Goal: Task Accomplishment & Management: Manage account settings

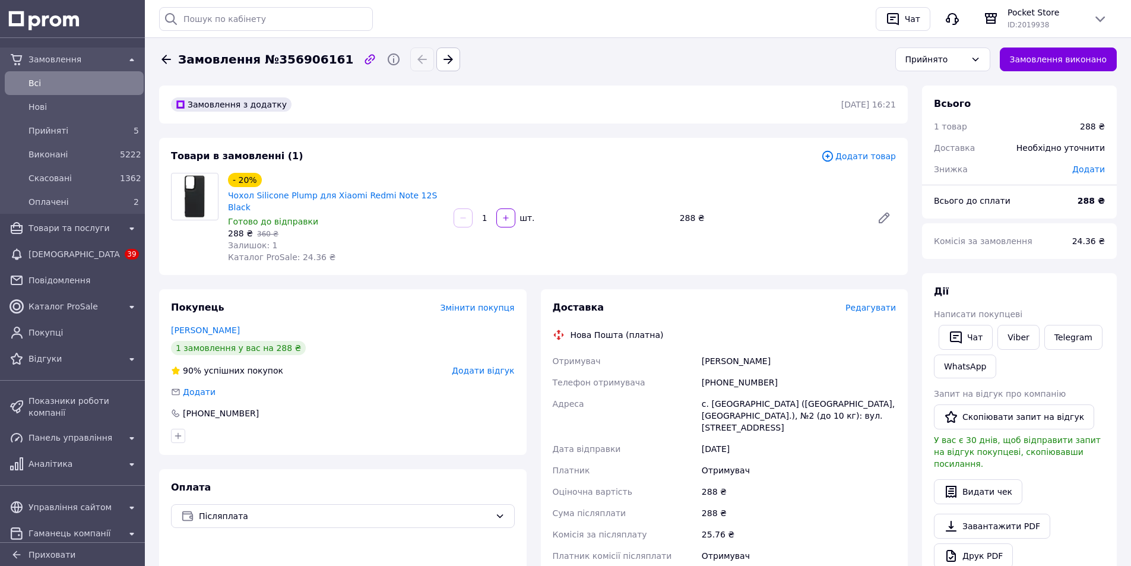
click at [164, 59] on icon at bounding box center [167, 59] width 10 height 9
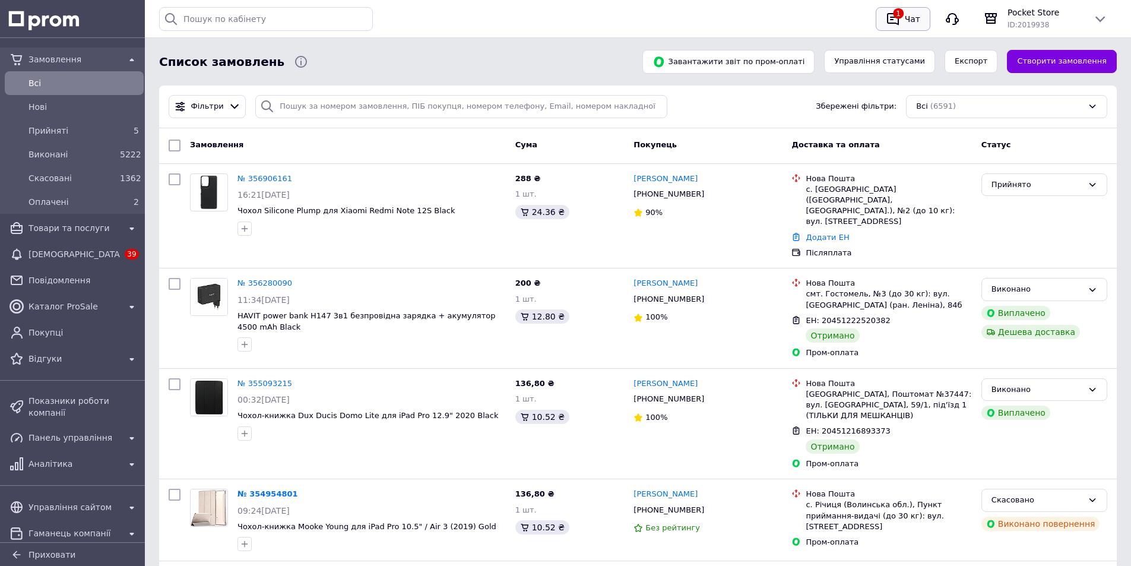
click at [899, 14] on icon "button" at bounding box center [893, 19] width 12 height 12
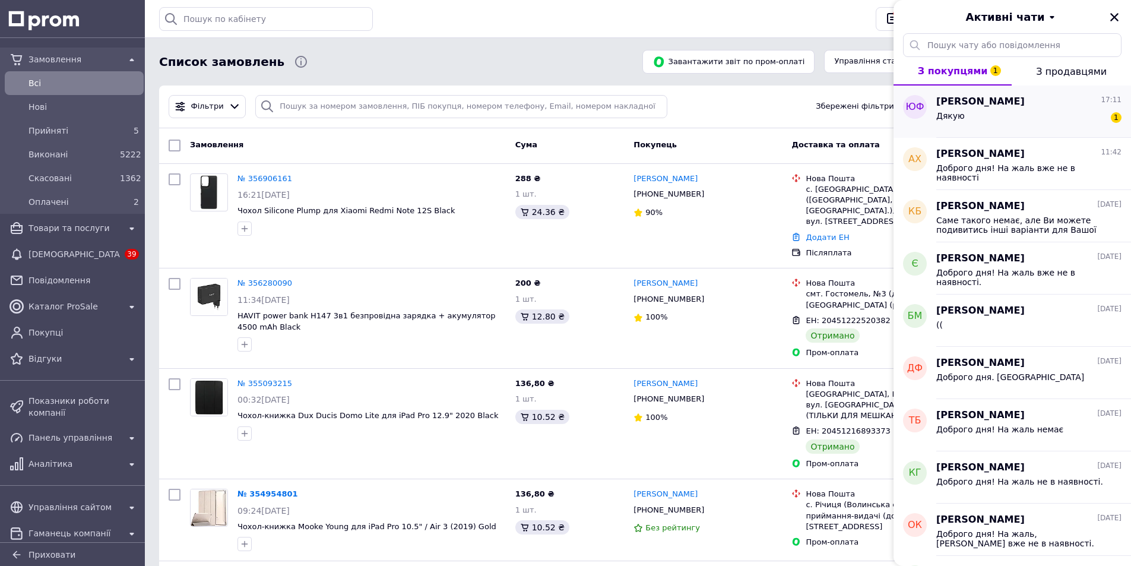
click at [1045, 102] on div "[PERSON_NAME] 17:11" at bounding box center [1029, 102] width 185 height 14
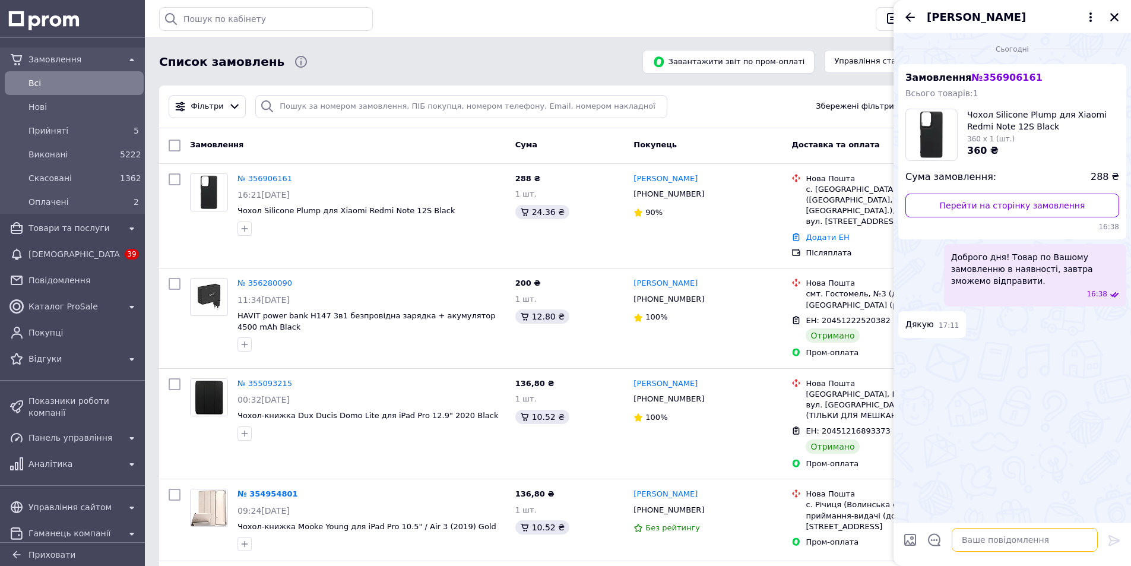
click at [980, 546] on textarea at bounding box center [1025, 540] width 146 height 24
type textarea "Дякуємо Вам за замовлення."
click at [1117, 541] on icon at bounding box center [1115, 540] width 14 height 14
click at [1113, 18] on icon "Закрити" at bounding box center [1115, 17] width 8 height 8
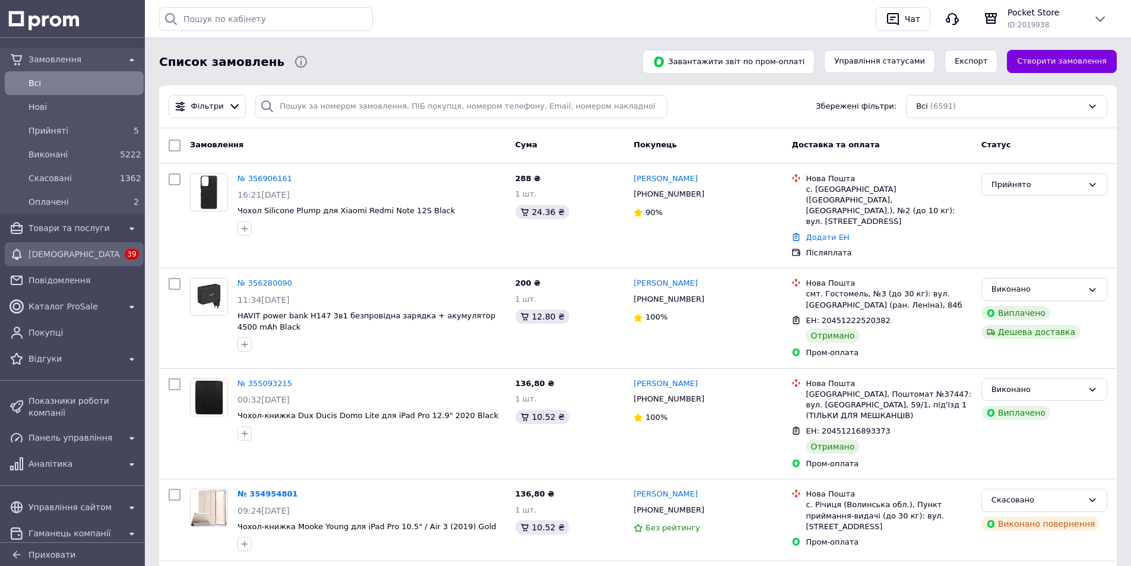
click at [64, 254] on span "[DEMOGRAPHIC_DATA]" at bounding box center [74, 254] width 91 height 12
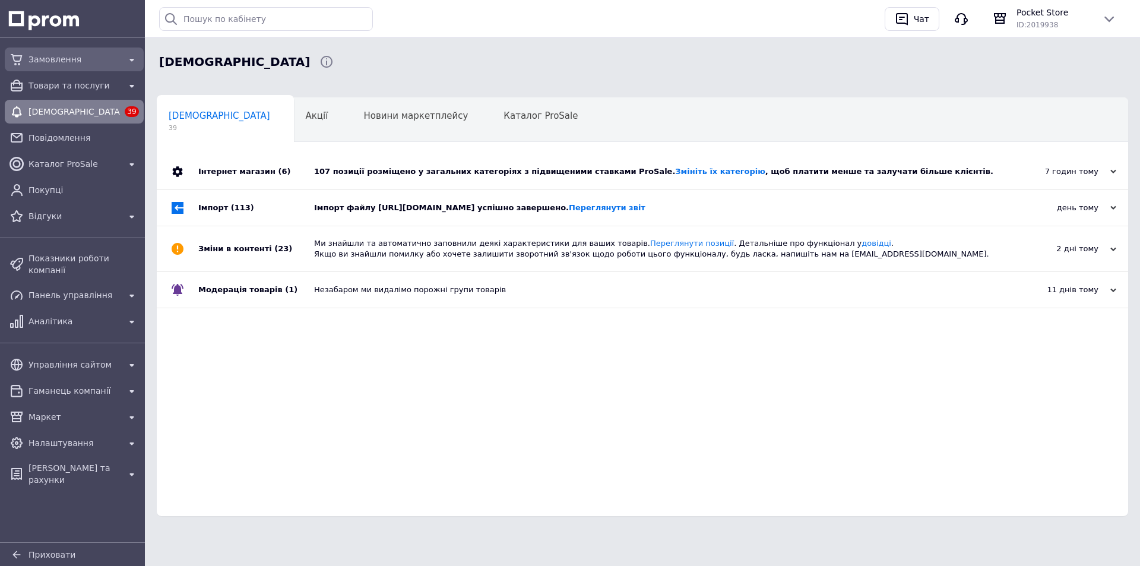
click at [51, 60] on span "Замовлення" at bounding box center [74, 59] width 91 height 12
